Goal: Contribute content: Add original content to the website for others to see

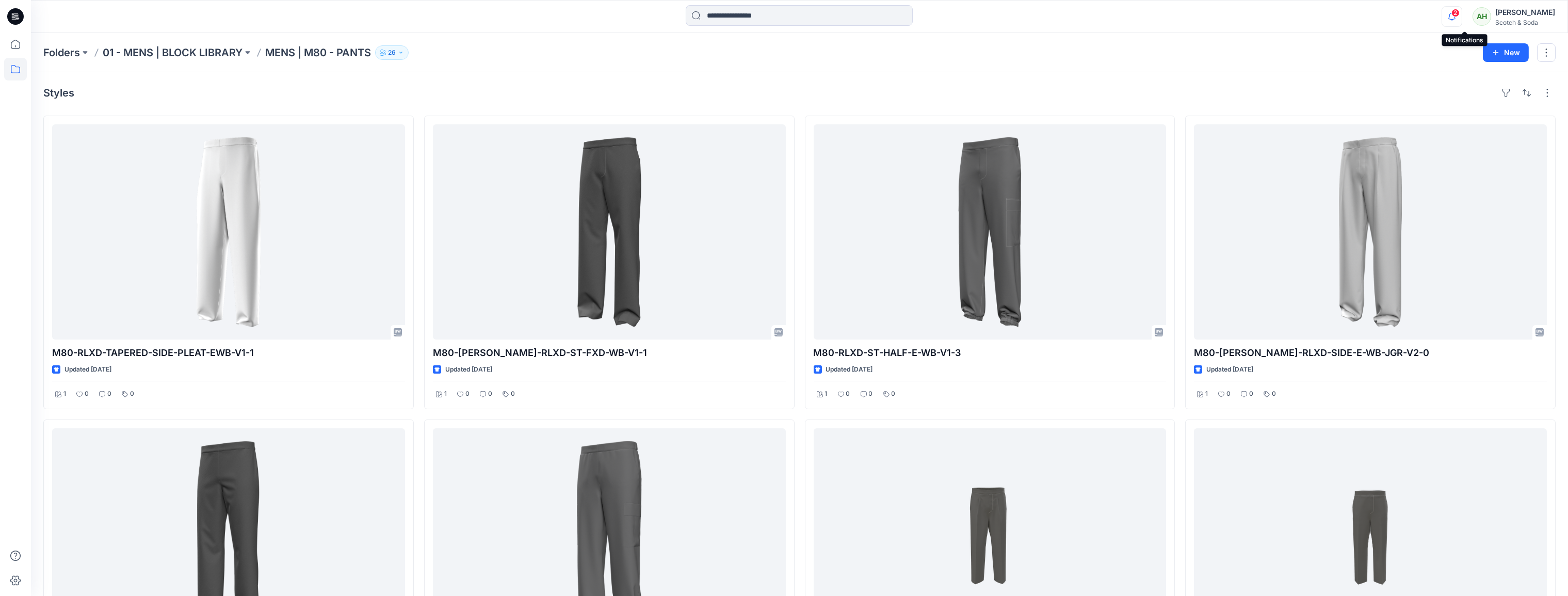
click at [1462, 16] on icon "button" at bounding box center [1452, 16] width 20 height 21
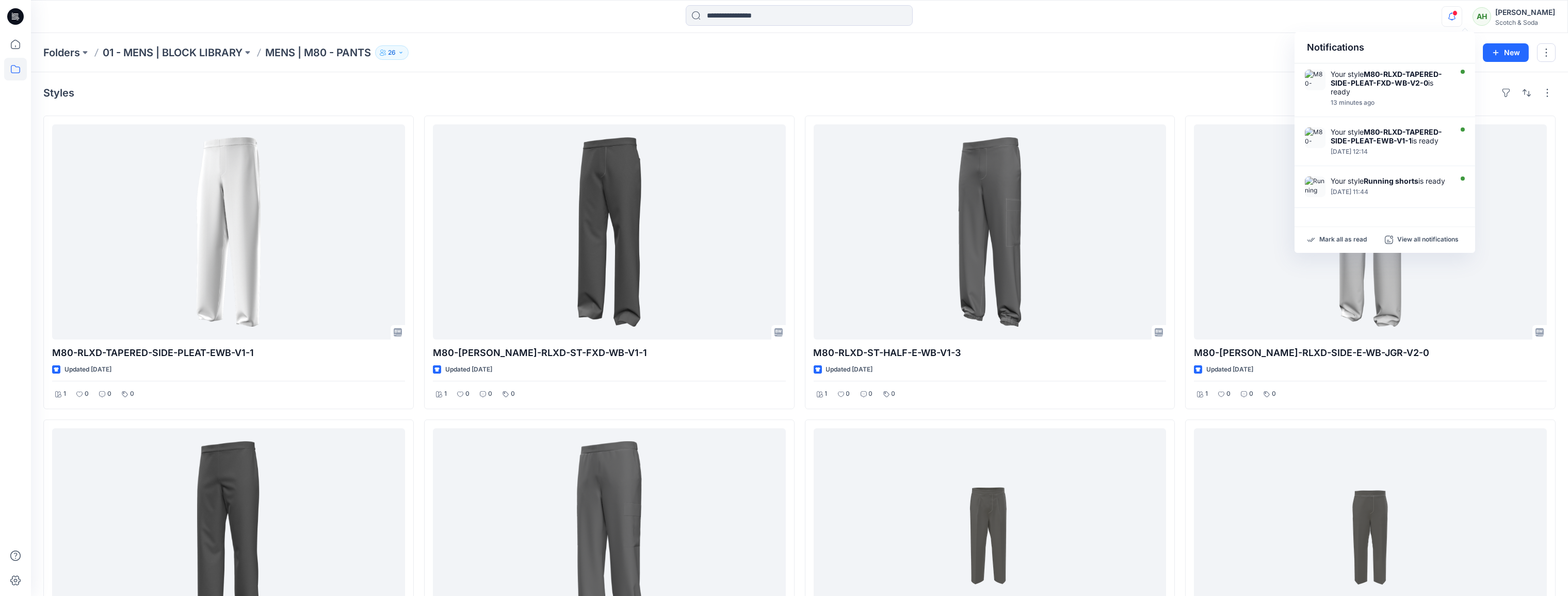
click at [556, 67] on div "Folders 01 - MENS | BLOCK LIBRARY MENS | M80 - PANTS 26 New" at bounding box center [799, 52] width 1537 height 39
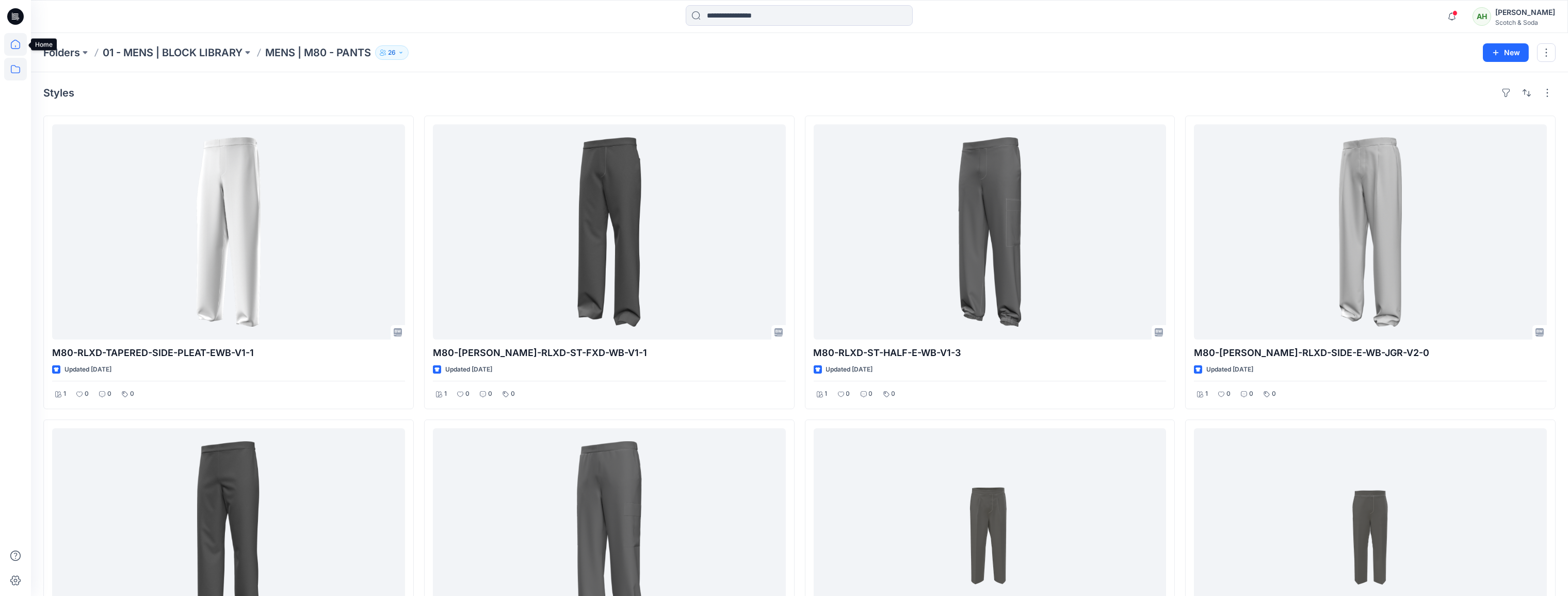
click at [11, 43] on icon at bounding box center [15, 44] width 9 height 9
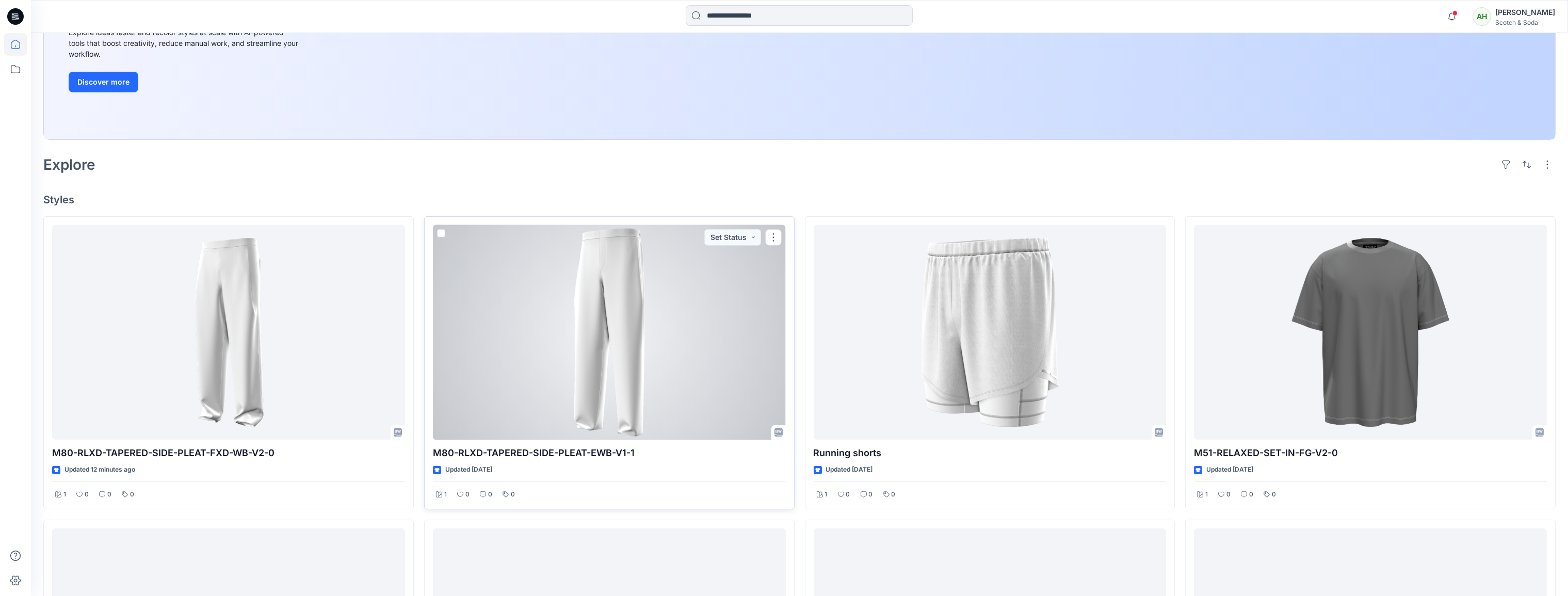
scroll to position [182, 0]
click at [596, 299] on div at bounding box center [609, 334] width 353 height 215
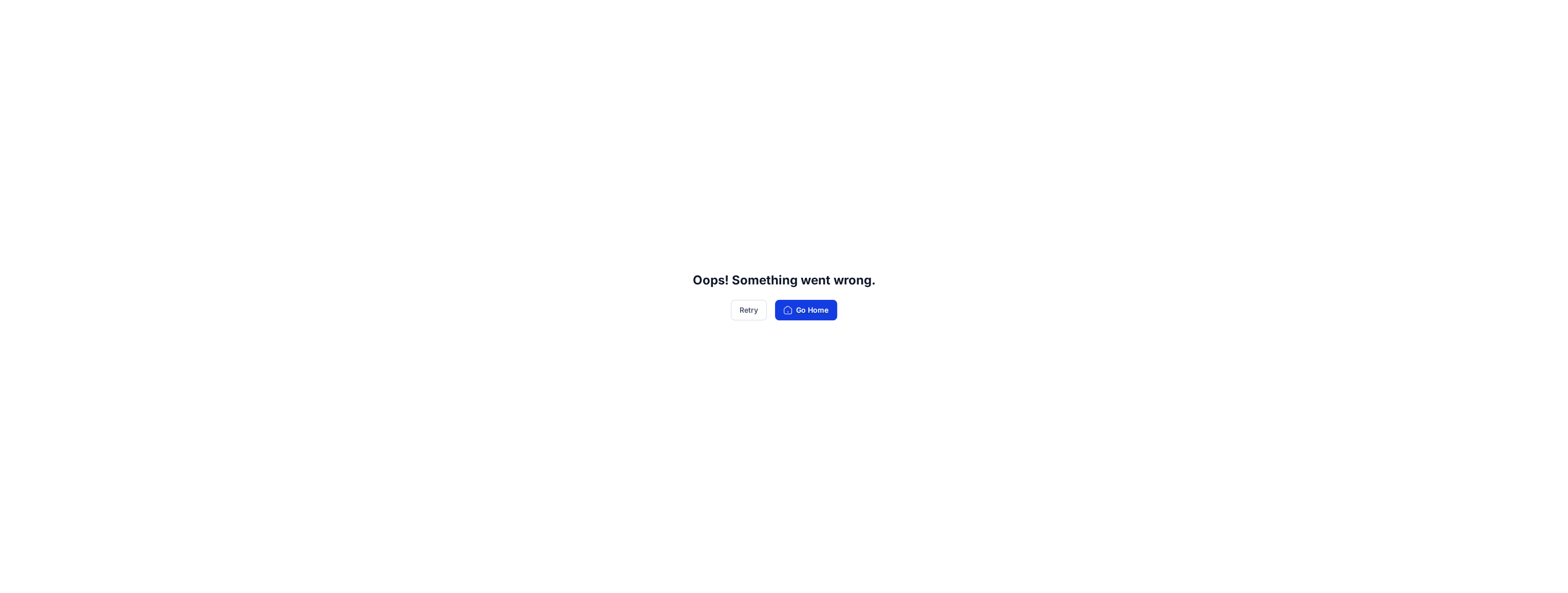
click at [821, 311] on button "Go Home" at bounding box center [806, 310] width 62 height 21
click at [744, 309] on button "Retry" at bounding box center [748, 310] width 36 height 21
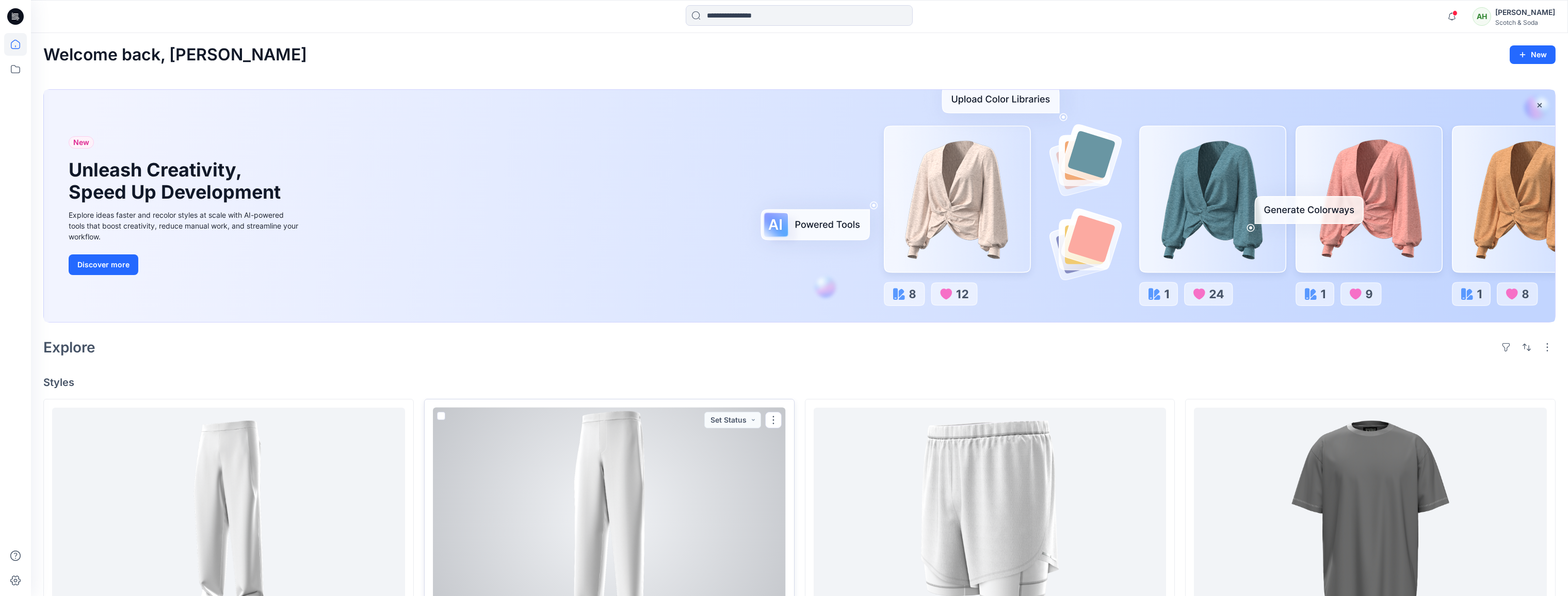
click at [619, 476] on div at bounding box center [609, 515] width 353 height 215
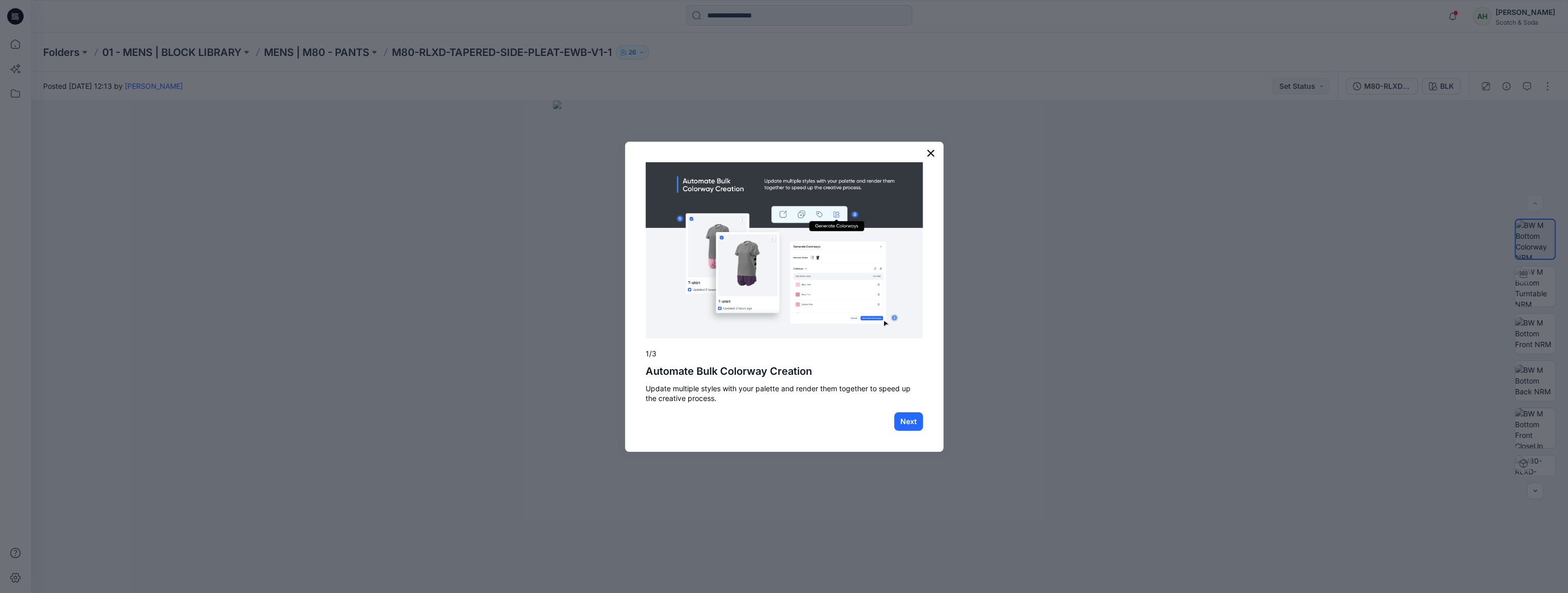
click at [932, 155] on button "×" at bounding box center [931, 153] width 10 height 16
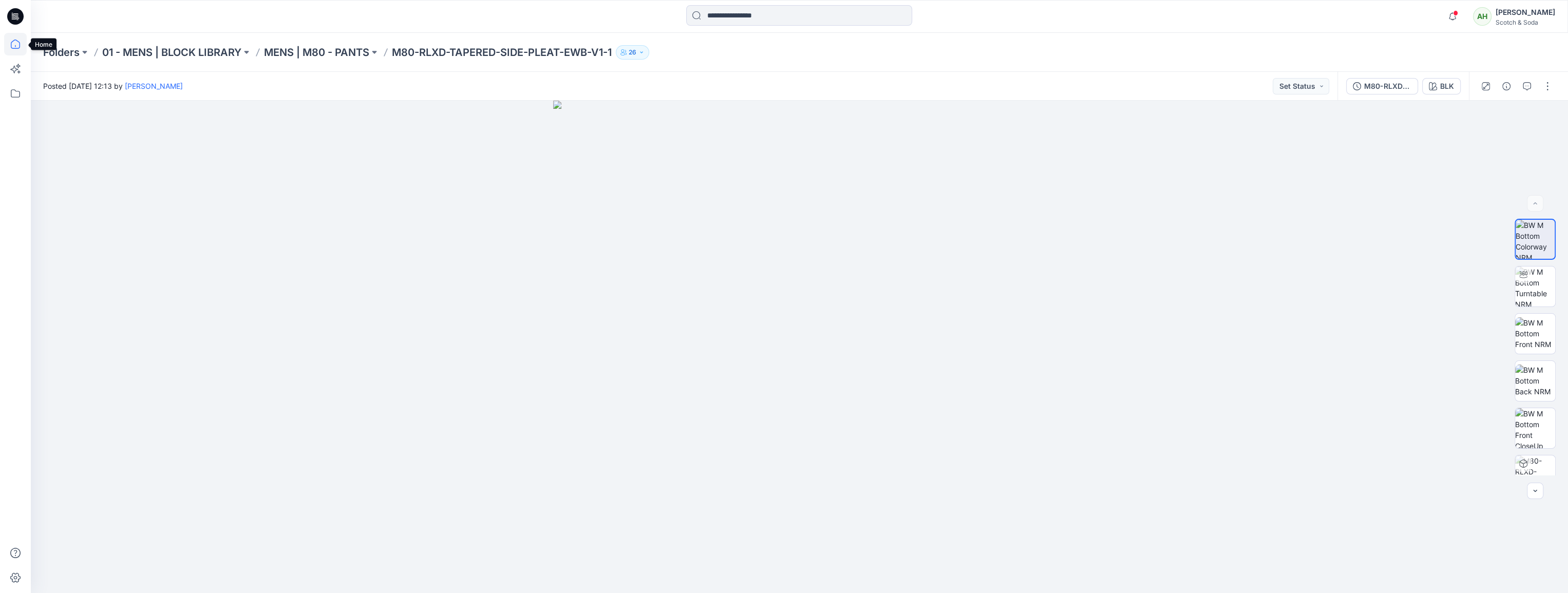
click at [10, 42] on icon at bounding box center [16, 44] width 23 height 23
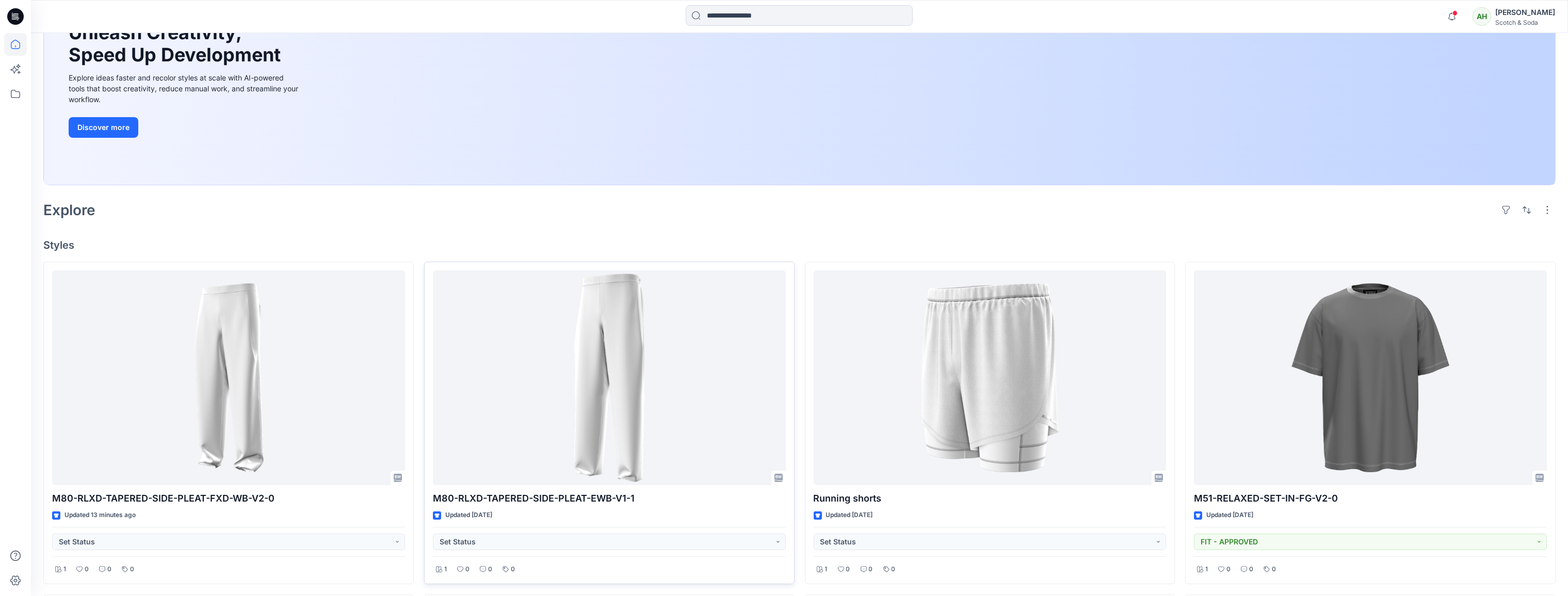
scroll to position [161, 0]
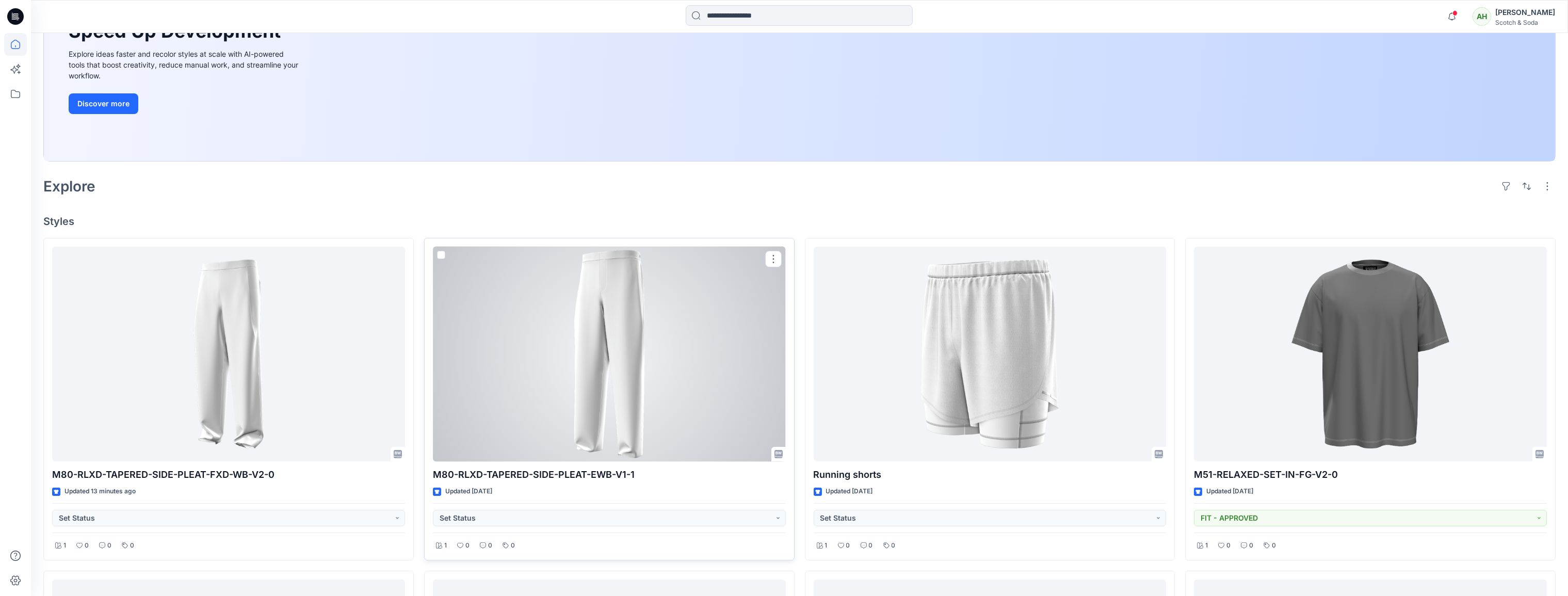
click at [562, 300] on div at bounding box center [609, 354] width 353 height 215
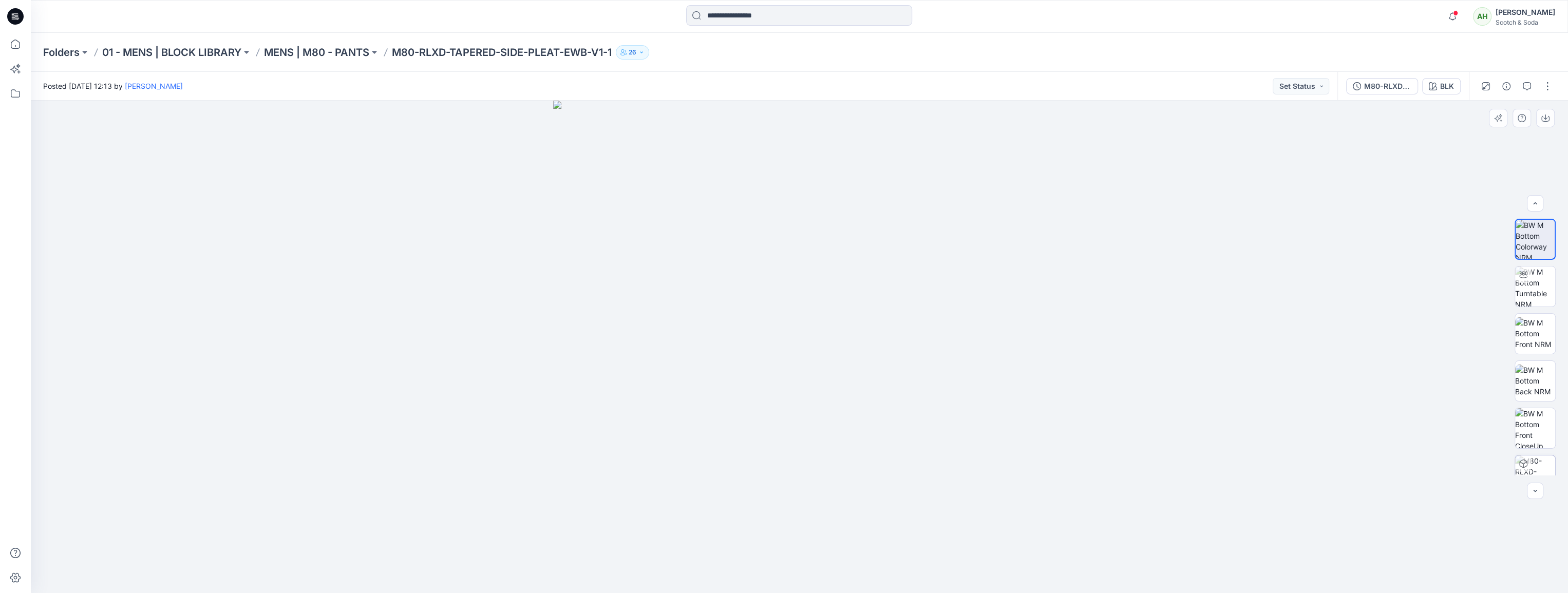
scroll to position [162, 0]
click at [1456, 18] on icon "button" at bounding box center [1452, 16] width 7 height 7
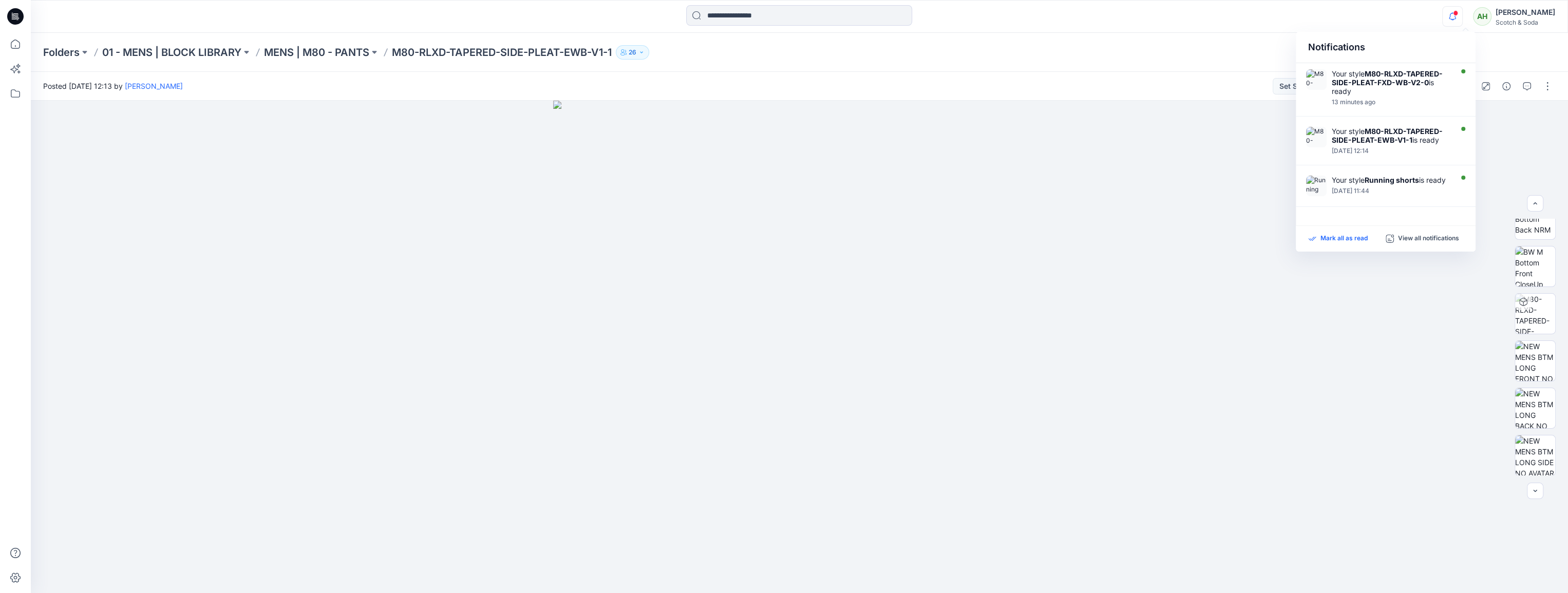
click at [1341, 242] on p "Mark all as read" at bounding box center [1344, 239] width 47 height 9
click at [1112, 46] on div "Folders 01 - MENS | BLOCK LIBRARY MENS | M80 - PANTS M80-RLXD-TAPERED-SIDE-PLEA…" at bounding box center [759, 52] width 1432 height 14
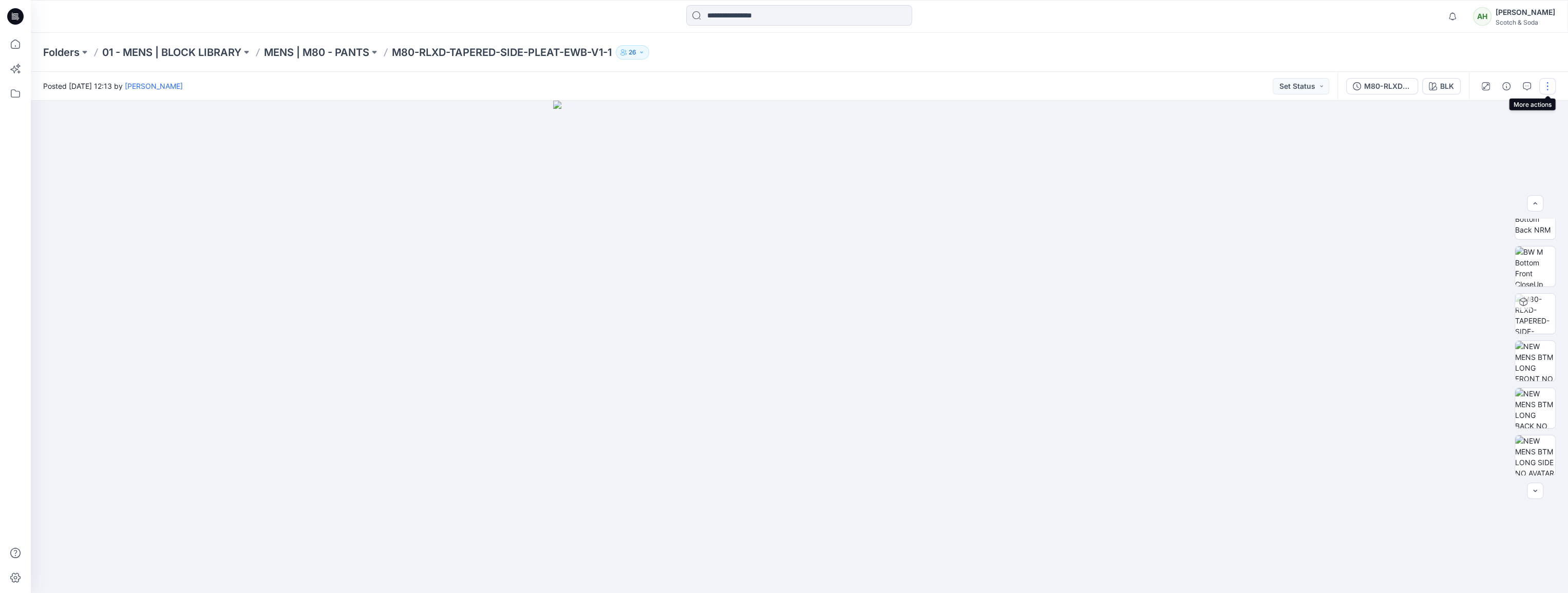
click at [1545, 83] on button "button" at bounding box center [1547, 86] width 16 height 16
click at [1492, 142] on button "Edit" at bounding box center [1504, 139] width 95 height 19
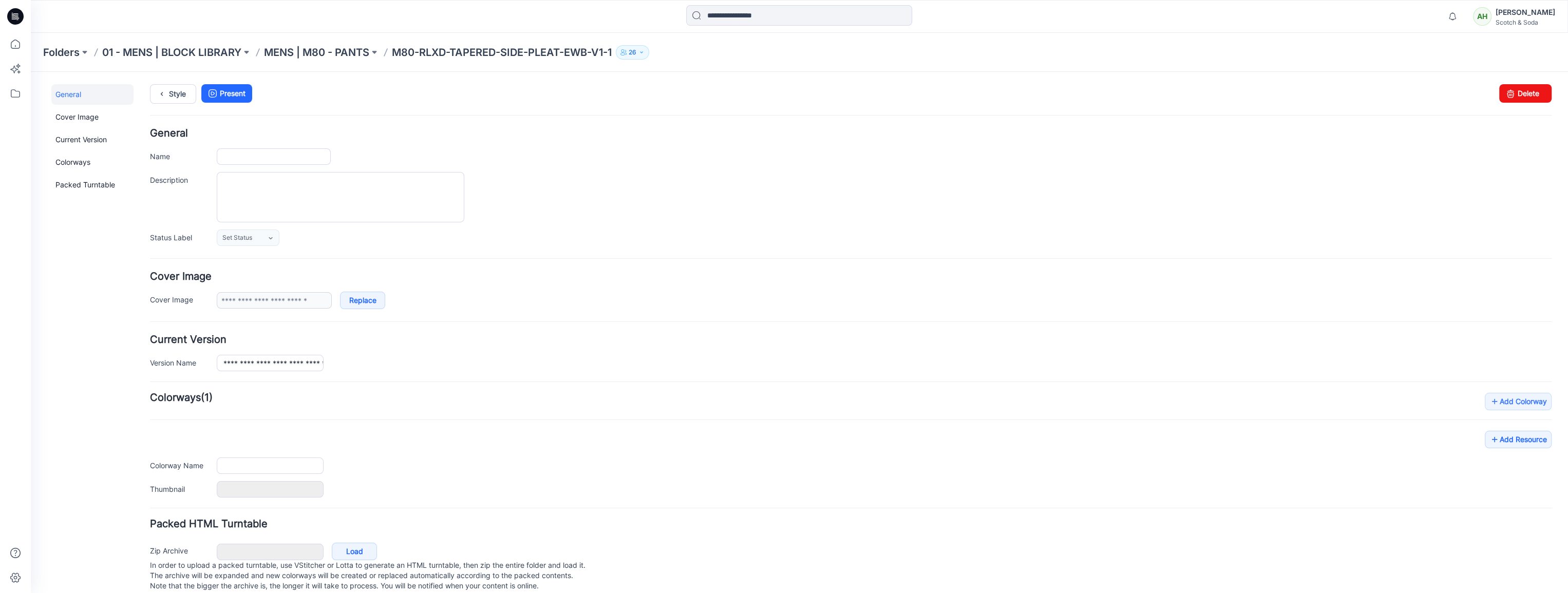
type input "**********"
type input "***"
type input "**********"
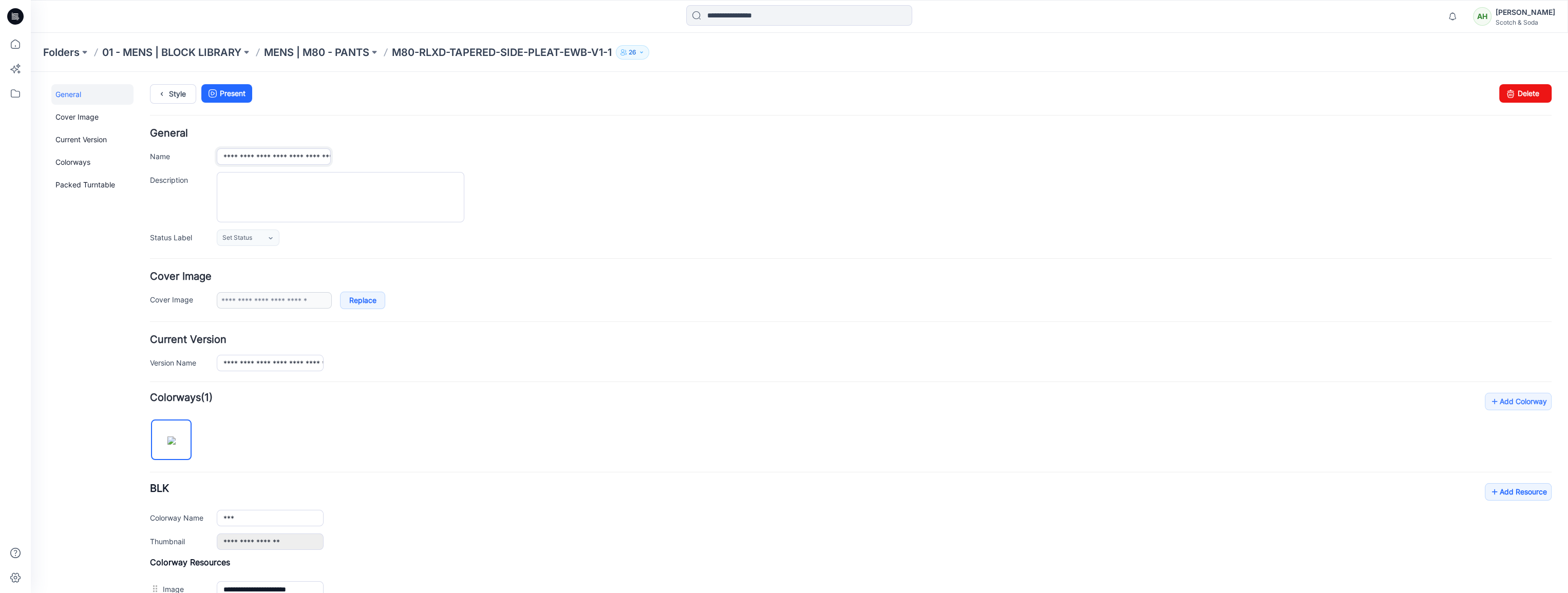
click at [305, 152] on input "**********" at bounding box center [274, 157] width 114 height 16
type input "**********"
click at [287, 181] on textarea "Description" at bounding box center [340, 197] width 247 height 50
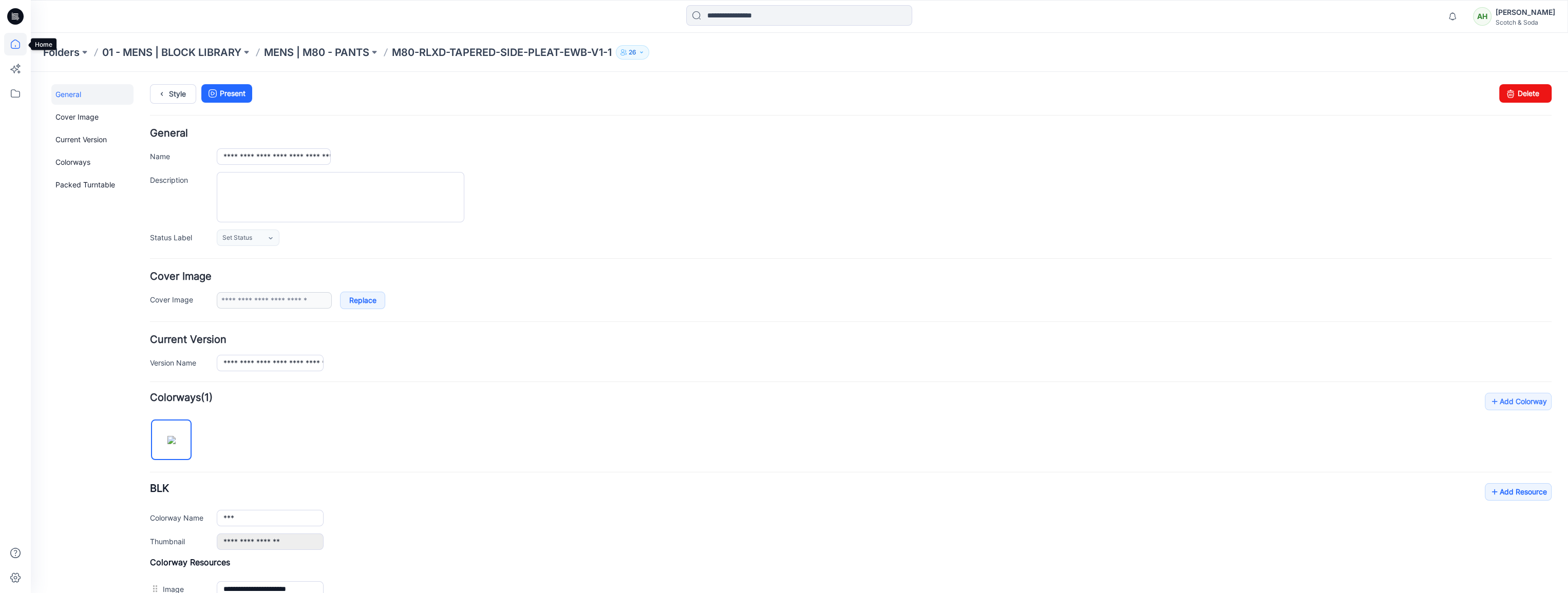
click at [18, 48] on icon at bounding box center [15, 44] width 9 height 9
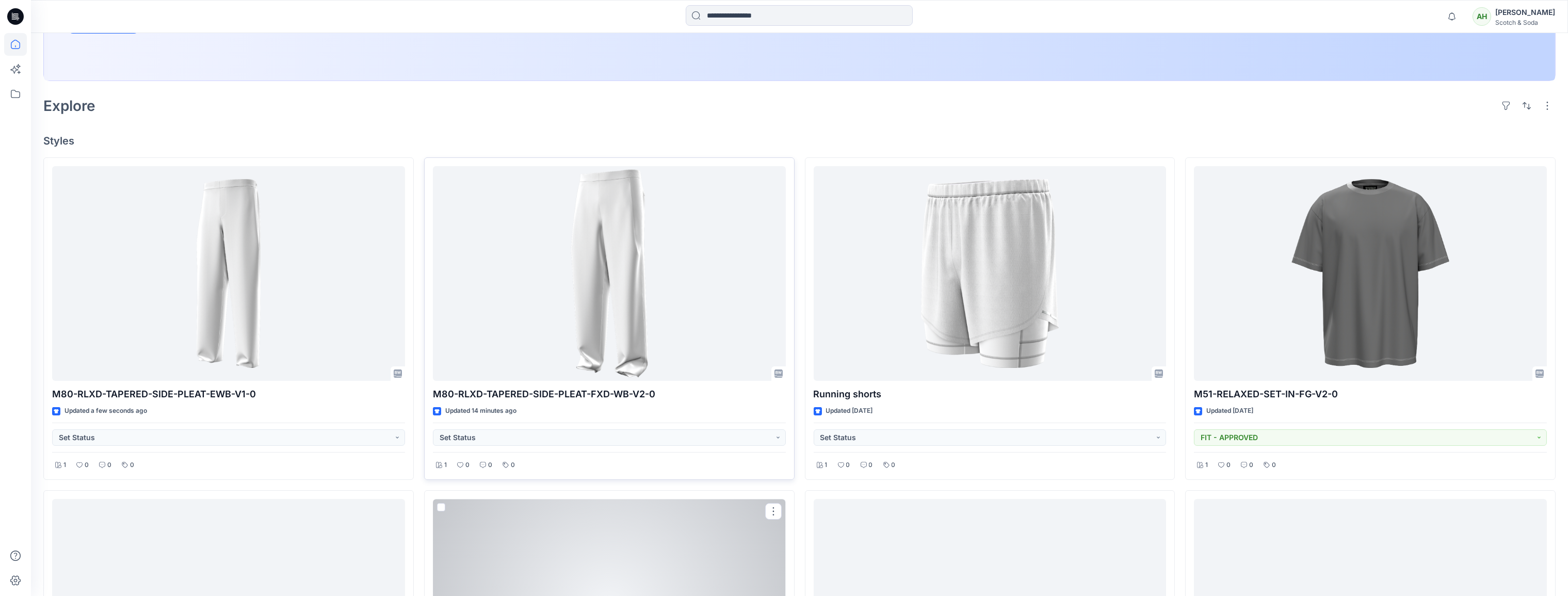
scroll to position [170, 0]
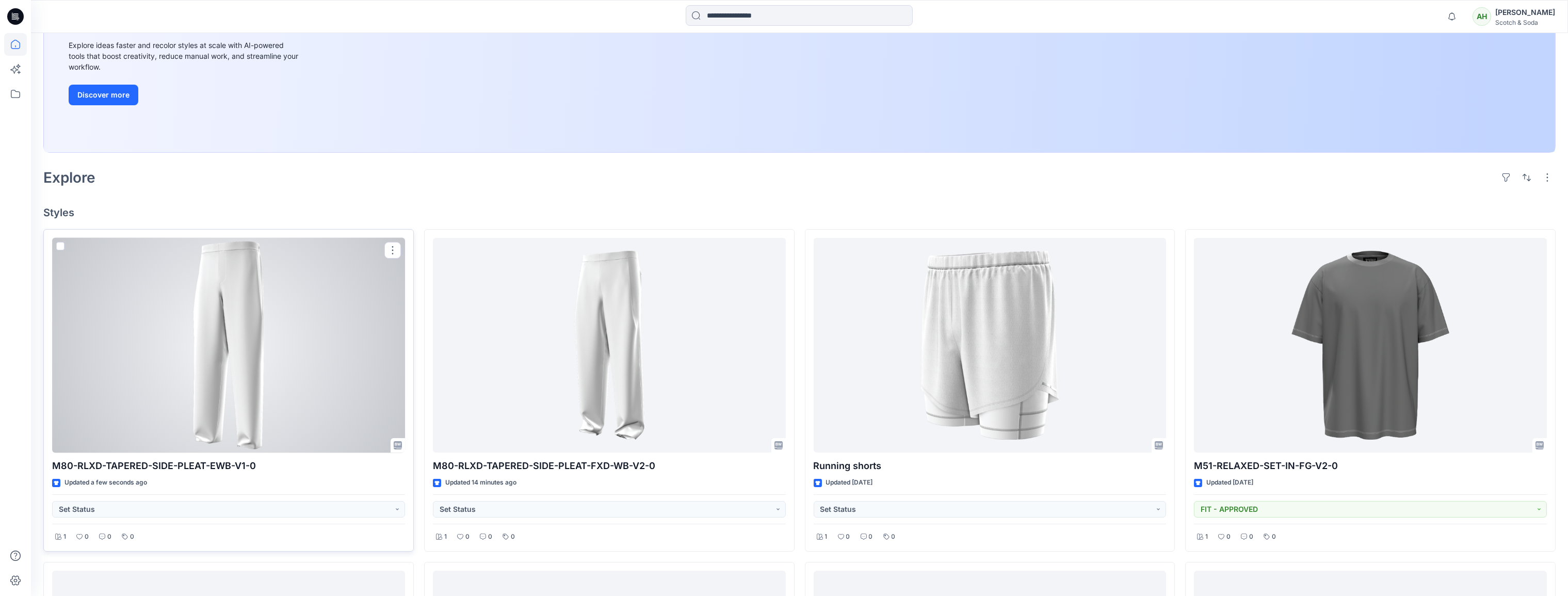
click at [313, 339] on div at bounding box center [228, 346] width 353 height 215
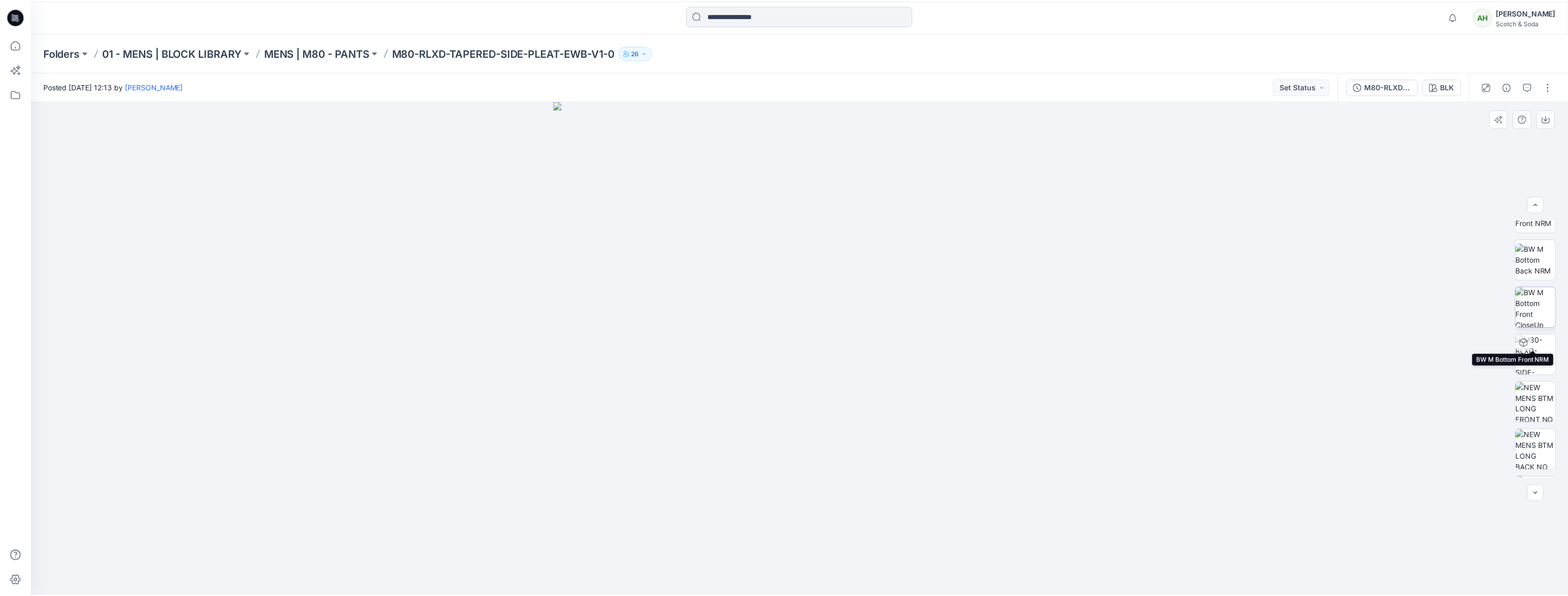
scroll to position [162, 0]
click at [16, 45] on icon at bounding box center [16, 44] width 23 height 23
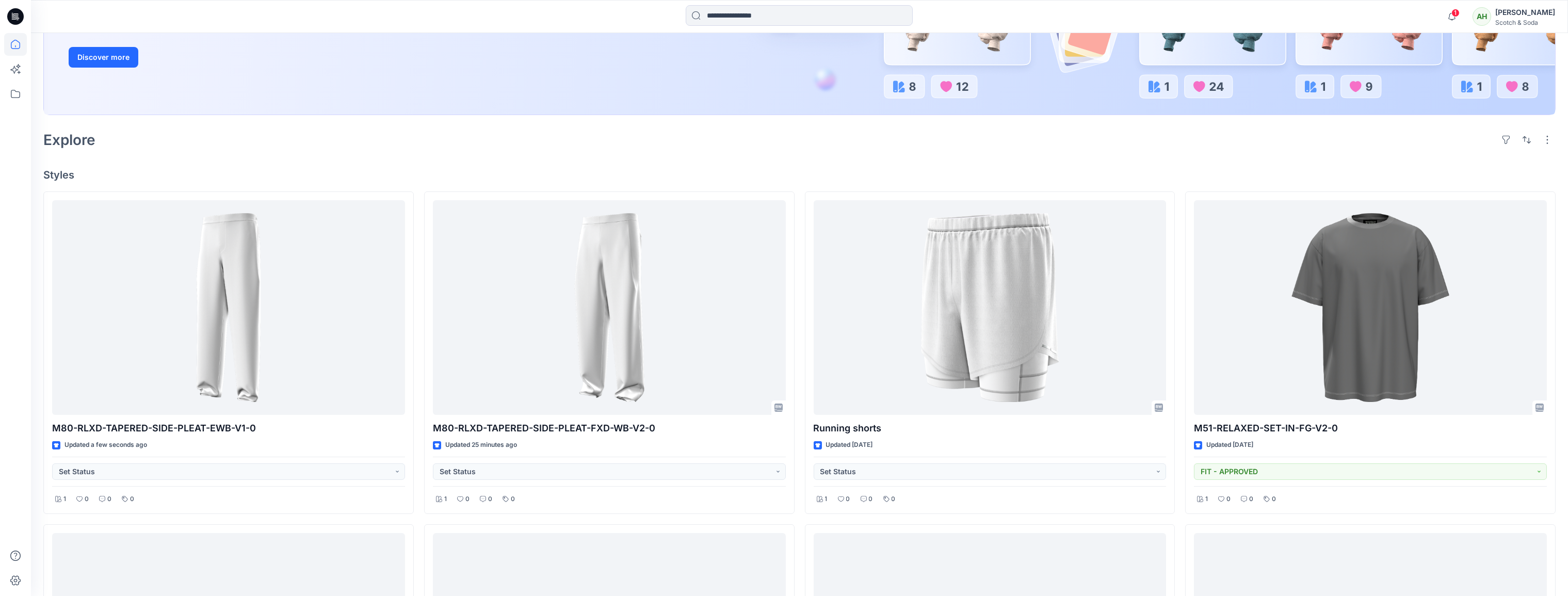
scroll to position [213, 0]
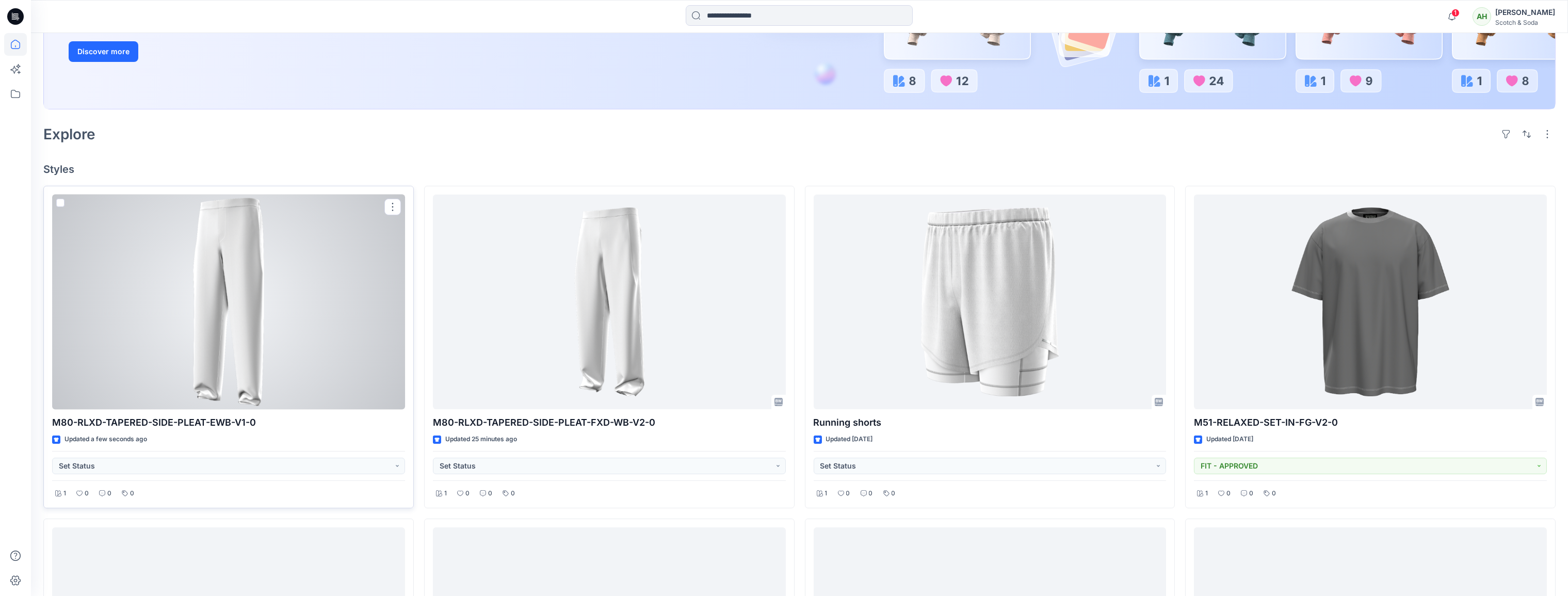
click at [281, 279] on div at bounding box center [228, 302] width 353 height 215
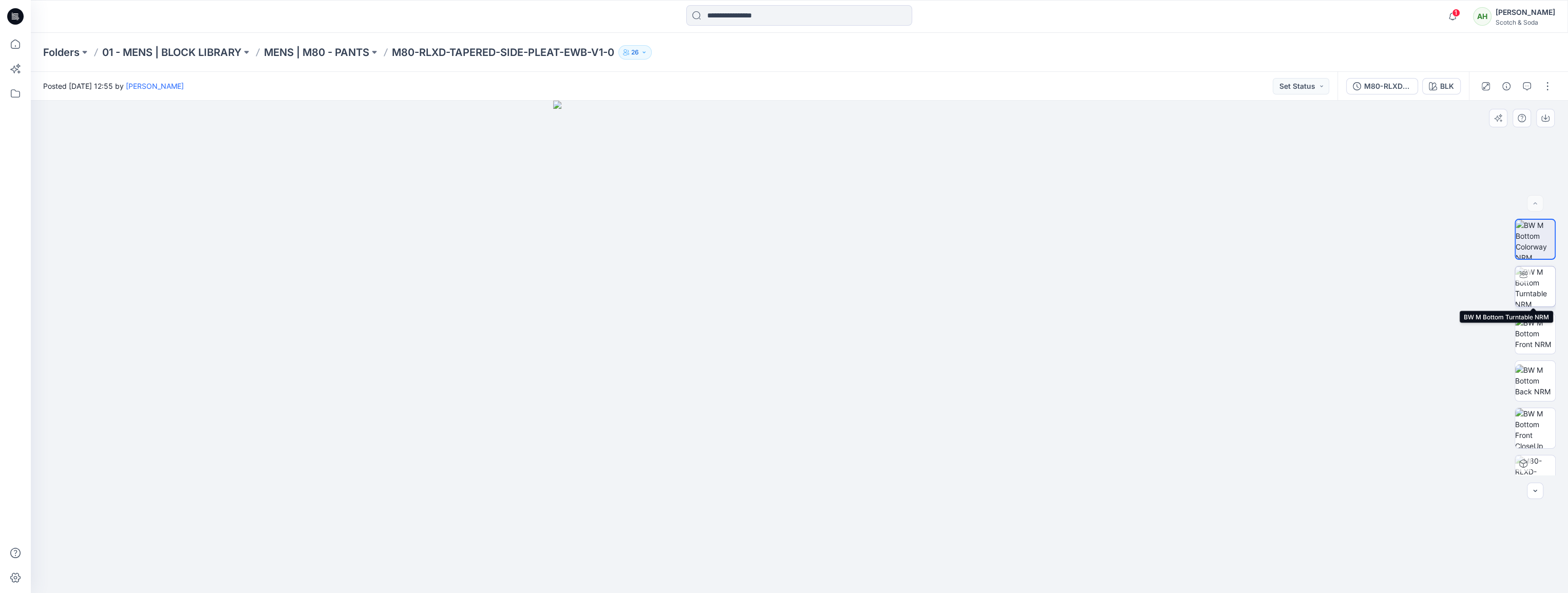
click at [1529, 295] on img at bounding box center [1535, 287] width 40 height 40
drag, startPoint x: 1323, startPoint y: 329, endPoint x: 1312, endPoint y: 338, distance: 14.2
click at [1312, 338] on div at bounding box center [799, 347] width 1537 height 492
click at [1460, 13] on span "1" at bounding box center [1455, 13] width 8 height 8
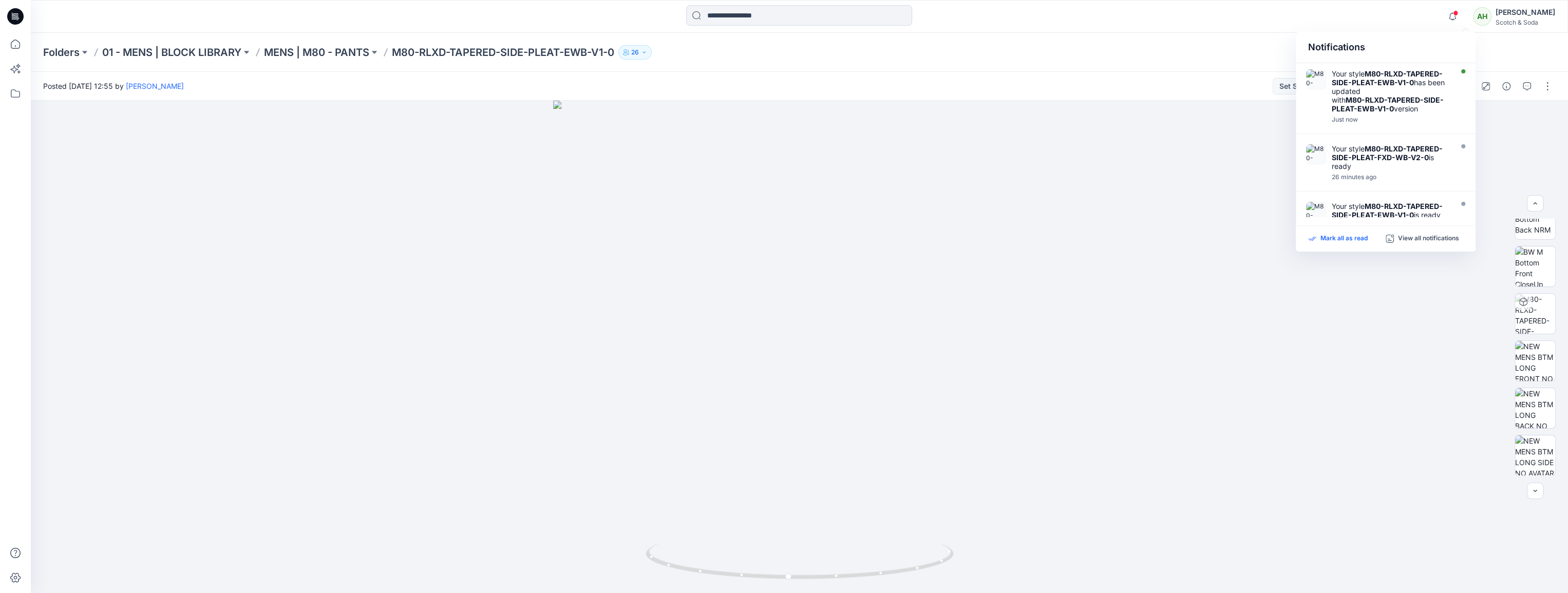
click at [1354, 240] on p "Mark all as read" at bounding box center [1344, 239] width 47 height 9
click at [997, 52] on div "Folders 01 - MENS | BLOCK LIBRARY MENS | M80 - PANTS M80-RLXD-TAPERED-SIDE-PLEA…" at bounding box center [759, 52] width 1432 height 14
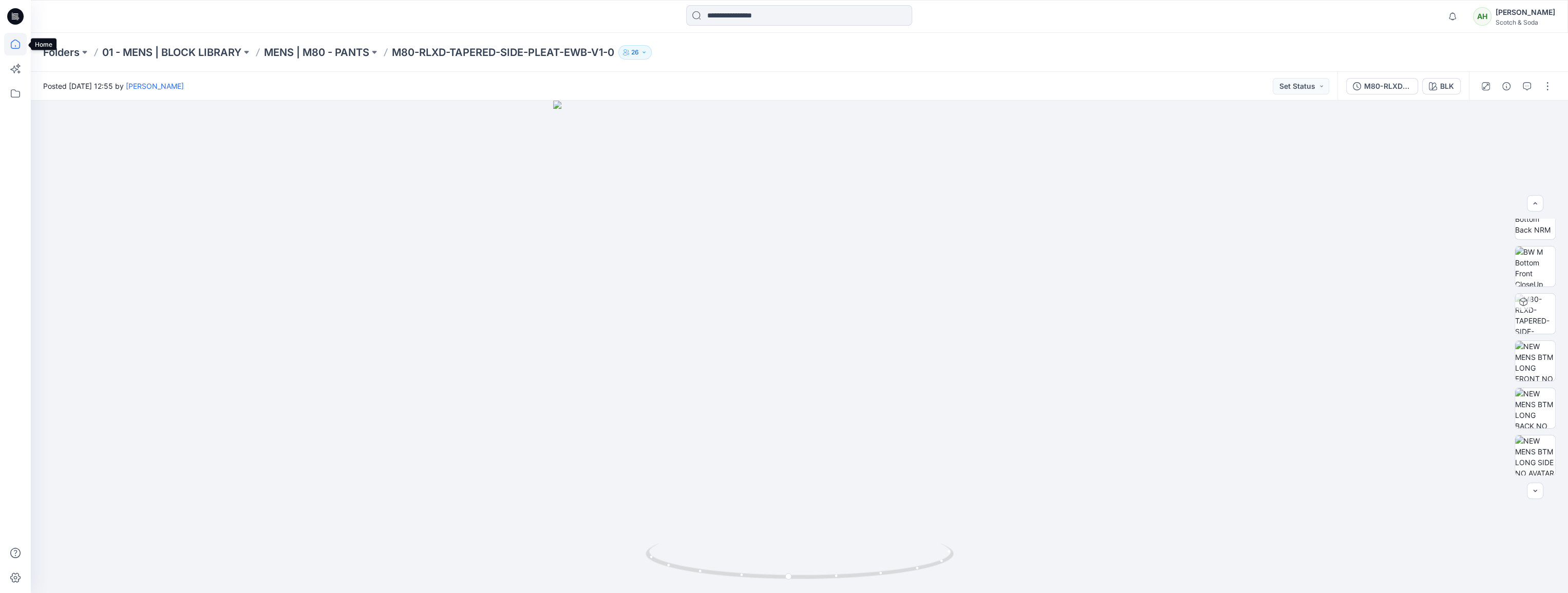
click at [14, 44] on icon at bounding box center [16, 44] width 23 height 23
